Goal: Navigation & Orientation: Find specific page/section

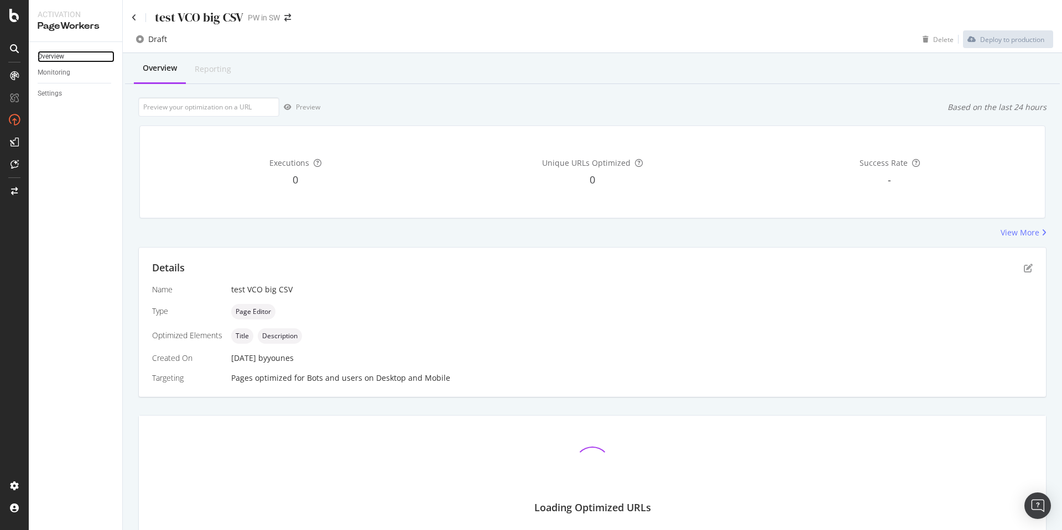
click at [69, 54] on link "Overview" at bounding box center [76, 57] width 77 height 12
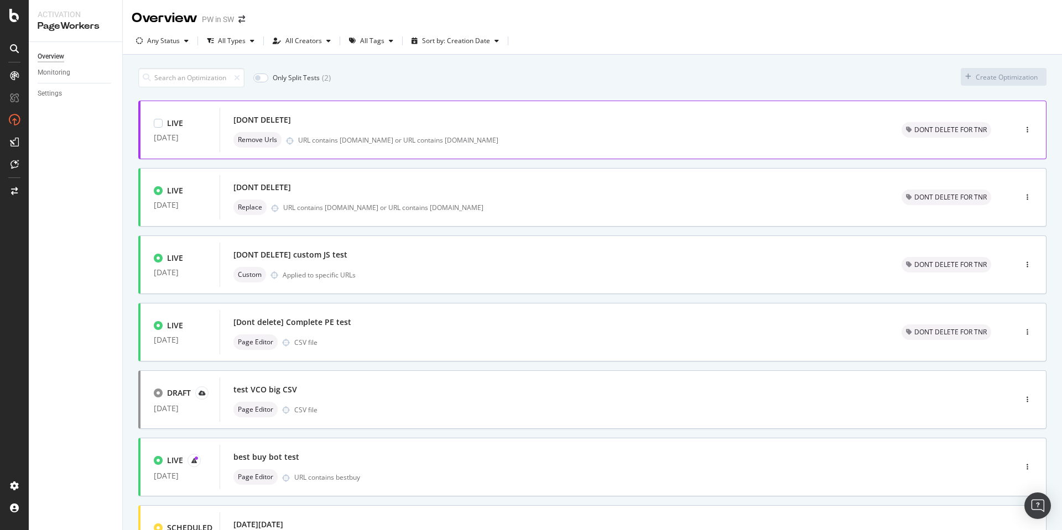
click at [1013, 129] on div at bounding box center [1027, 130] width 37 height 22
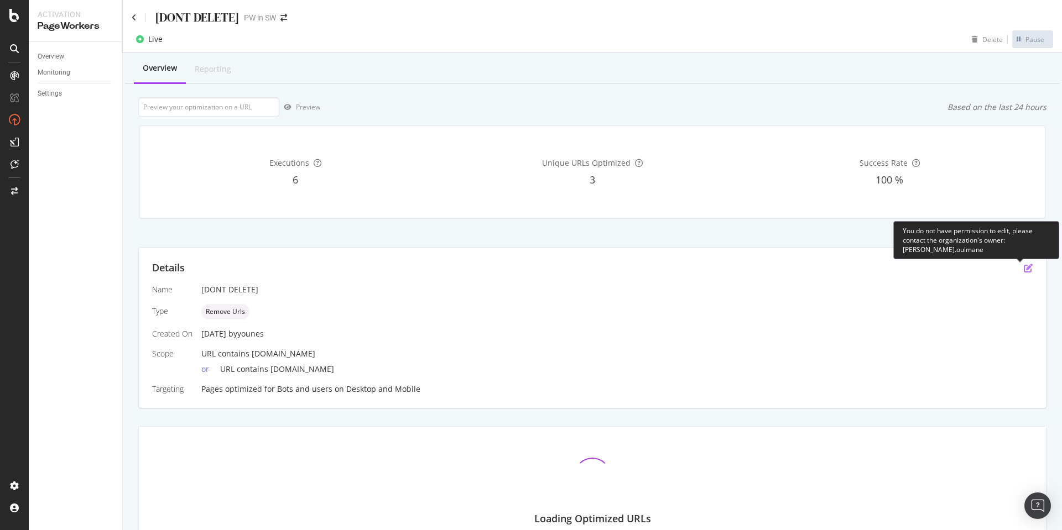
click at [1024, 269] on icon "pen-to-square" at bounding box center [1028, 268] width 9 height 9
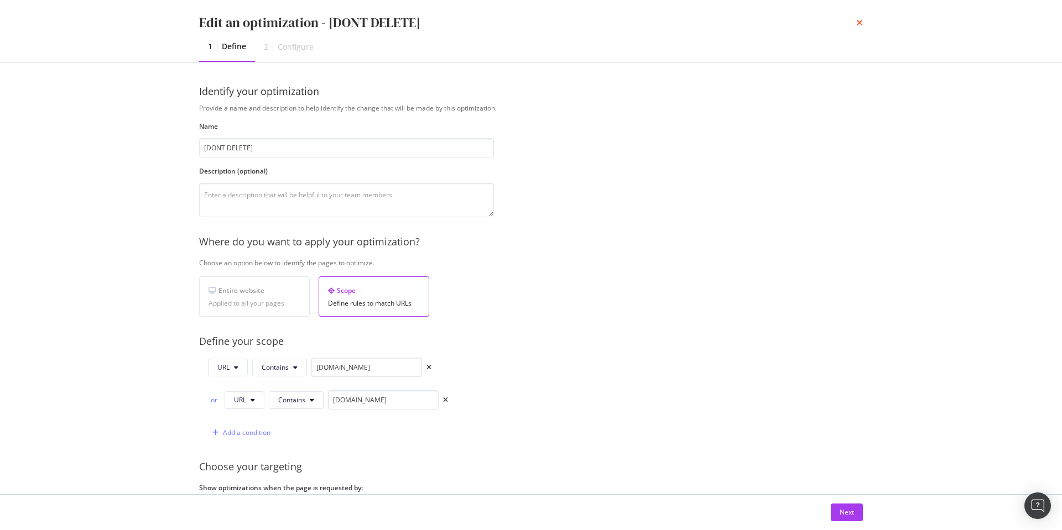
click at [860, 21] on icon "times" at bounding box center [859, 22] width 7 height 9
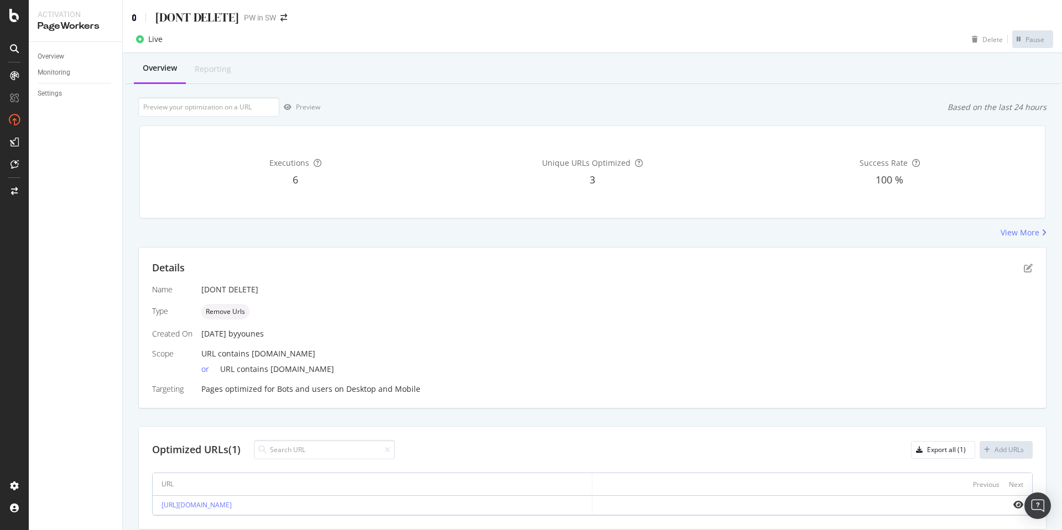
click at [135, 17] on icon at bounding box center [134, 18] width 5 height 8
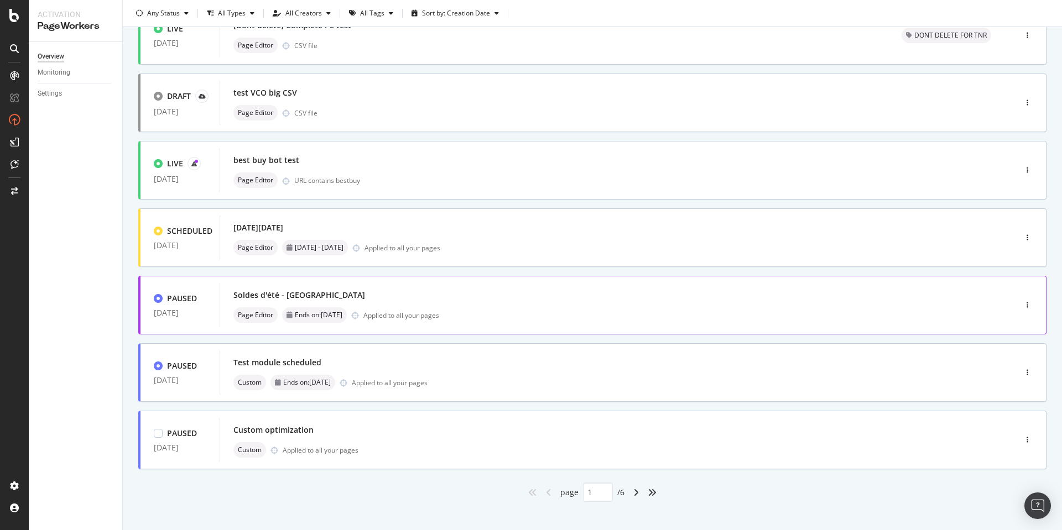
scroll to position [308, 0]
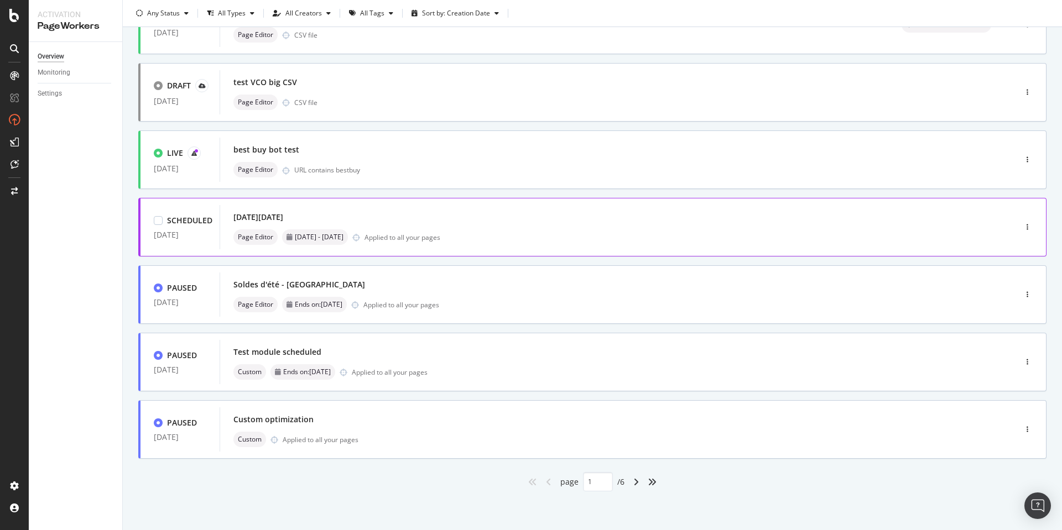
click at [329, 221] on div "[DATE][DATE]" at bounding box center [601, 217] width 736 height 15
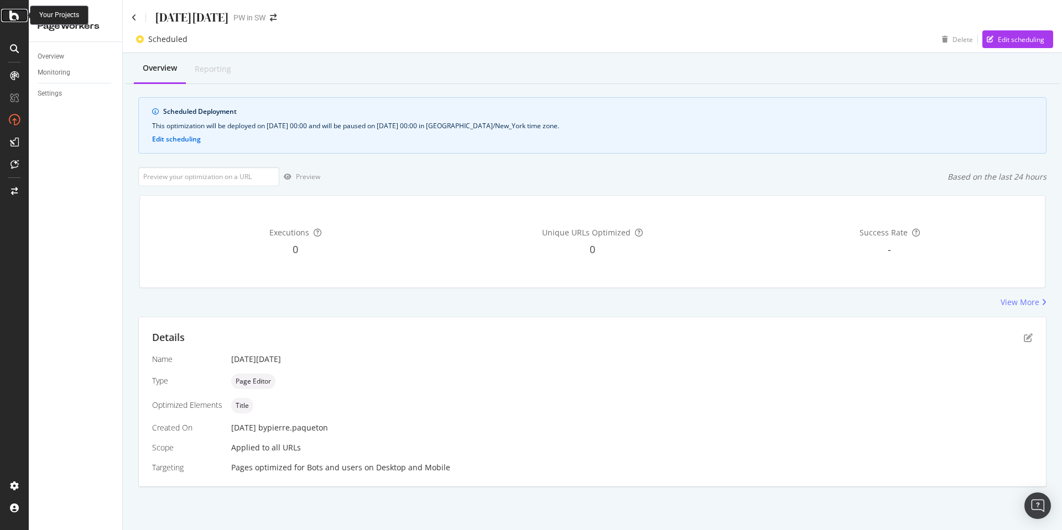
click at [11, 15] on icon at bounding box center [14, 15] width 10 height 13
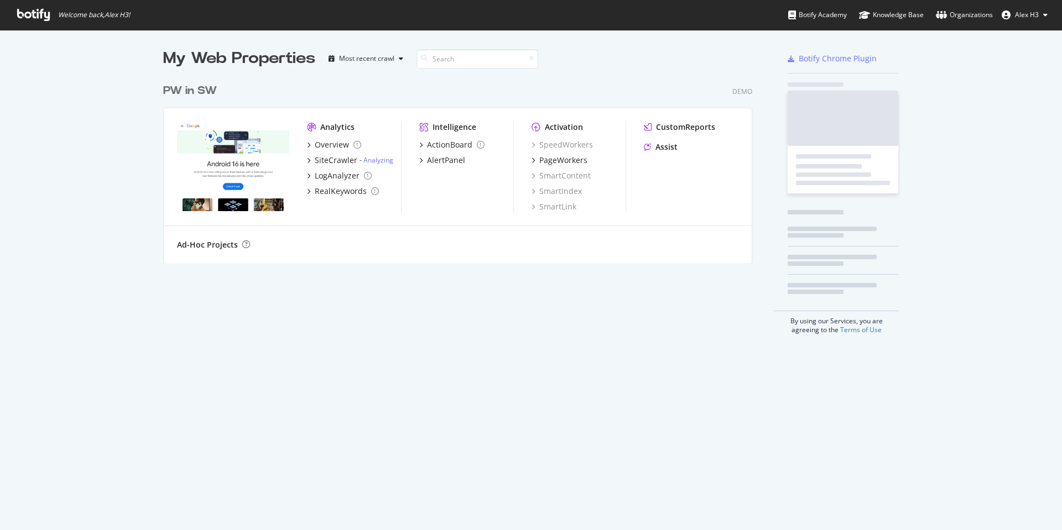
scroll to position [522, 1045]
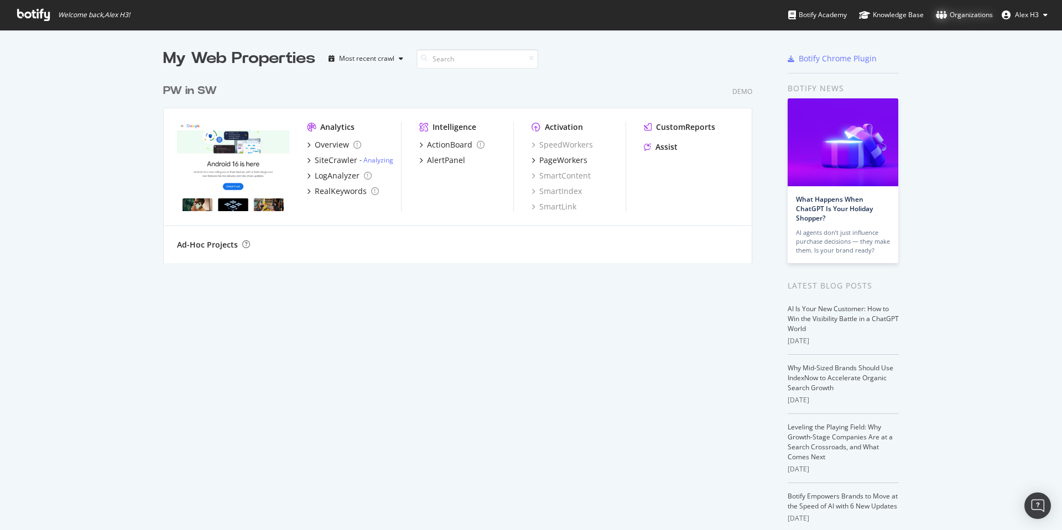
click at [951, 16] on div "Organizations" at bounding box center [964, 14] width 57 height 11
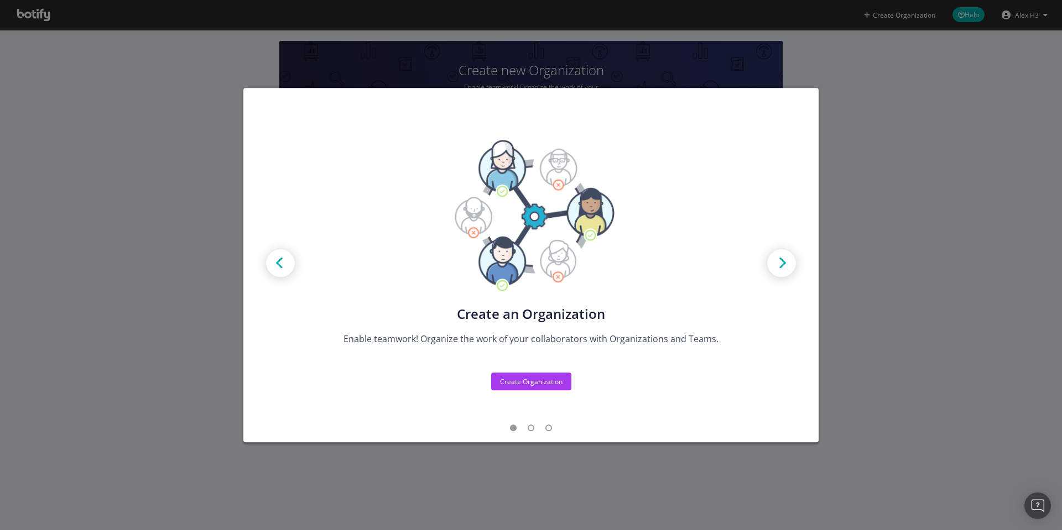
click at [861, 119] on div "Create new Projects for your Teams Create the exact model that matches your Org…" at bounding box center [531, 265] width 1062 height 530
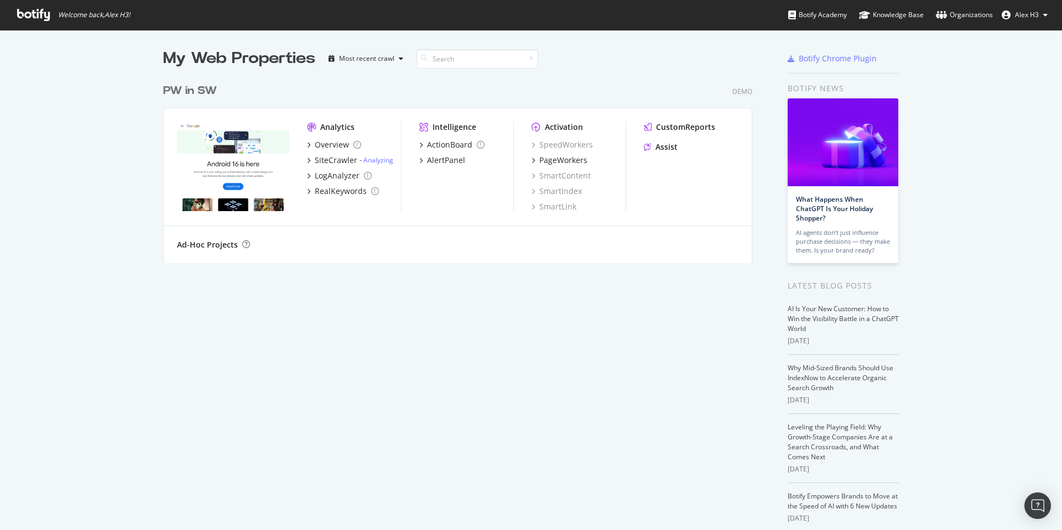
scroll to position [522, 1045]
